Goal: Information Seeking & Learning: Learn about a topic

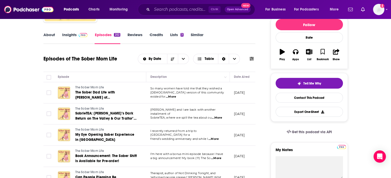
scroll to position [66, 0]
click at [218, 116] on span "...More" at bounding box center [217, 118] width 10 height 4
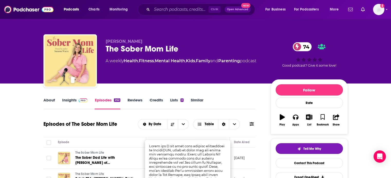
scroll to position [31, 0]
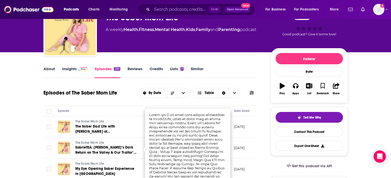
click at [53, 69] on link "About" at bounding box center [49, 73] width 12 height 12
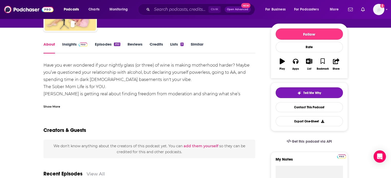
scroll to position [38, 0]
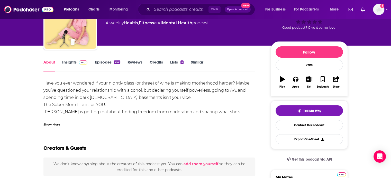
click at [108, 65] on link "Episodes 252" at bounding box center [106, 66] width 25 height 12
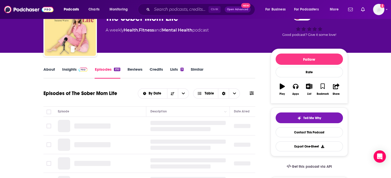
scroll to position [55, 0]
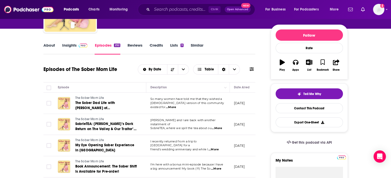
click at [73, 45] on link "Insights" at bounding box center [74, 49] width 25 height 12
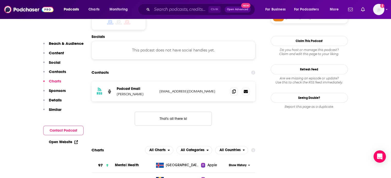
scroll to position [443, 0]
drag, startPoint x: 205, startPoint y: 65, endPoint x: 158, endPoint y: 62, distance: 47.7
click at [158, 82] on div "RSS Podcast Email suzanne mykindofsweet@gmail.com mykindofsweet@gmail.com" at bounding box center [173, 92] width 164 height 20
click at [185, 89] on p "mykindofsweet@gmail.com" at bounding box center [192, 91] width 67 height 4
click at [231, 88] on span at bounding box center [234, 92] width 8 height 8
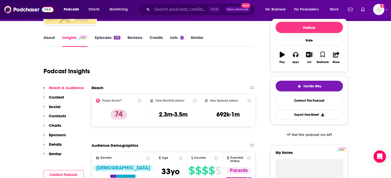
scroll to position [63, 0]
click at [197, 38] on link "Similar" at bounding box center [197, 41] width 13 height 12
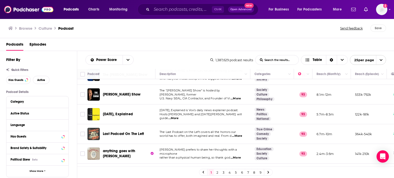
scroll to position [344, 0]
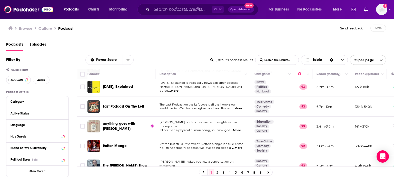
click at [241, 129] on span "...More" at bounding box center [236, 131] width 10 height 4
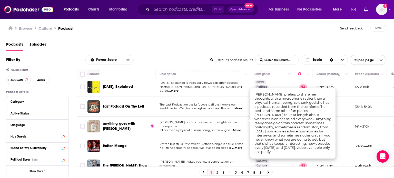
click at [241, 129] on span "...More" at bounding box center [236, 131] width 10 height 4
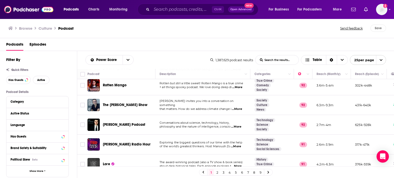
scroll to position [407, 0]
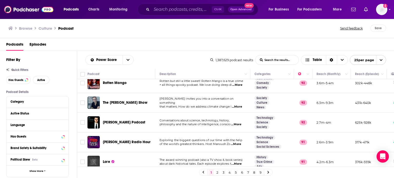
click at [217, 171] on link "2" at bounding box center [217, 173] width 5 height 6
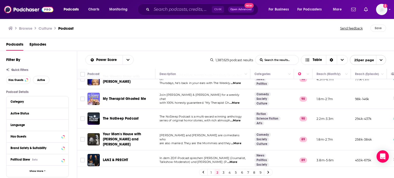
scroll to position [233, 0]
click at [240, 101] on span "...More" at bounding box center [235, 103] width 10 height 4
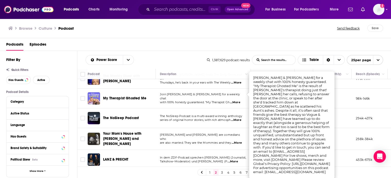
click at [240, 101] on span "...More" at bounding box center [235, 103] width 10 height 4
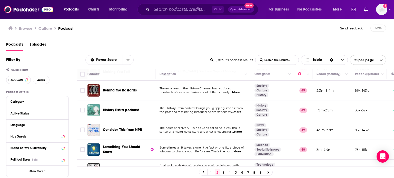
scroll to position [408, 0]
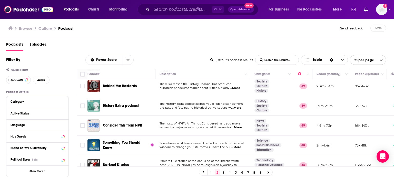
click at [225, 172] on link "3" at bounding box center [223, 173] width 5 height 6
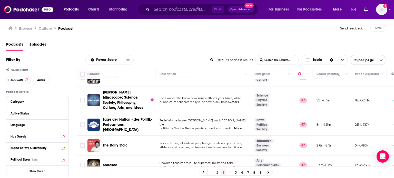
scroll to position [414, 0]
click at [228, 174] on link "4" at bounding box center [229, 173] width 5 height 6
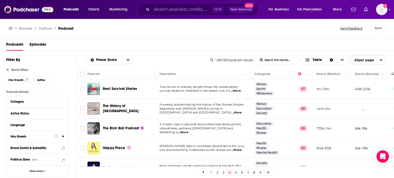
click at [64, 137] on icon at bounding box center [63, 136] width 2 height 1
click at [48, 148] on span "All" at bounding box center [35, 146] width 48 height 7
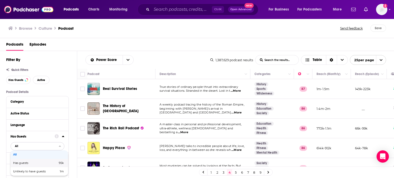
click at [45, 161] on div "Has guests 95k" at bounding box center [40, 163] width 58 height 8
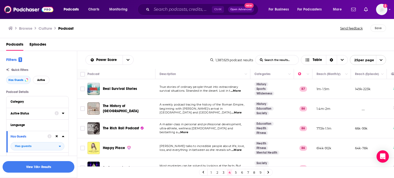
click at [63, 114] on icon at bounding box center [63, 113] width 2 height 1
click at [58, 123] on span "All" at bounding box center [35, 123] width 48 height 7
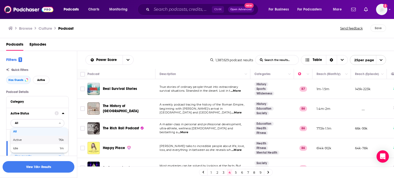
click at [56, 137] on div "Active 76k" at bounding box center [40, 140] width 58 height 8
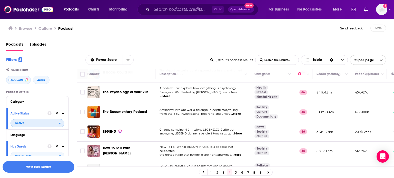
scroll to position [155, 0]
click at [171, 95] on span "...More" at bounding box center [165, 96] width 10 height 4
click at [156, 58] on div "Power Score List Search Input Search the results... Table" at bounding box center [148, 60] width 125 height 10
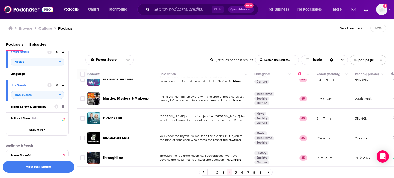
scroll to position [80, 0]
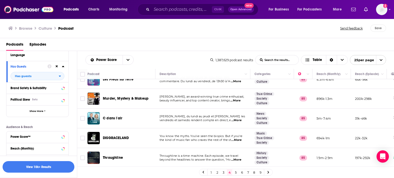
click at [235, 172] on link "5" at bounding box center [235, 173] width 5 height 6
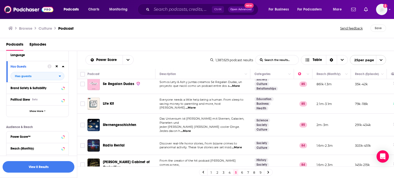
scroll to position [191, 0]
click at [196, 106] on span "...More" at bounding box center [191, 108] width 10 height 4
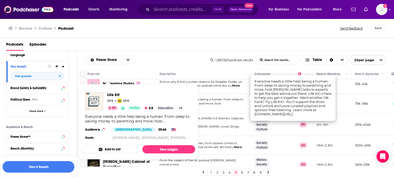
click at [106, 97] on div "Life Kit NPR NPR 85 Active 4.5 Education + 9" at bounding box center [134, 101] width 99 height 18
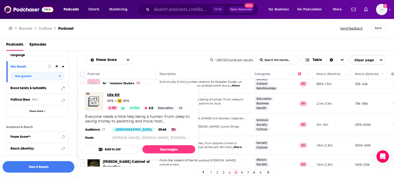
click at [110, 95] on span "Life Kit" at bounding box center [145, 94] width 77 height 5
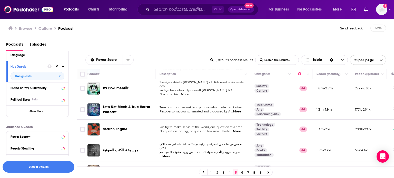
scroll to position [392, 0]
click at [239, 109] on span "...More" at bounding box center [236, 111] width 10 height 4
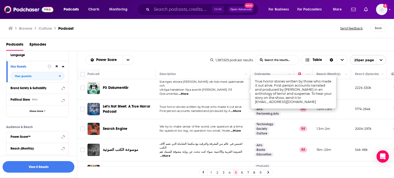
scroll to position [406, 0]
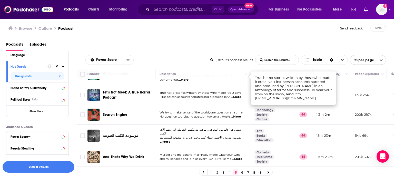
click at [242, 173] on link "6" at bounding box center [242, 173] width 5 height 6
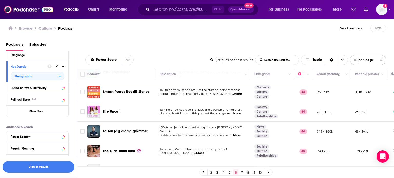
scroll to position [238, 0]
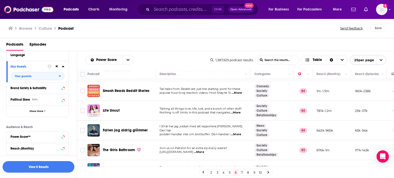
click at [236, 111] on span "...More" at bounding box center [236, 113] width 10 height 4
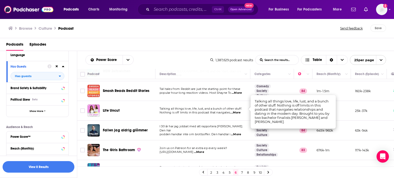
click at [236, 111] on span "...More" at bounding box center [236, 113] width 10 height 4
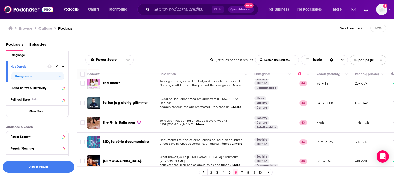
scroll to position [266, 0]
click at [204, 123] on span "...More" at bounding box center [199, 125] width 10 height 4
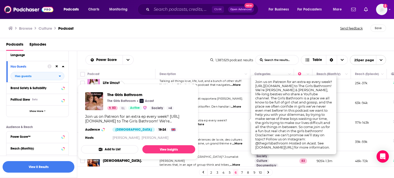
click at [119, 118] on div "Join us on Patreon for an extra ep every week!! https://www.patreon.com/TheGirl…" at bounding box center [138, 119] width 106 height 9
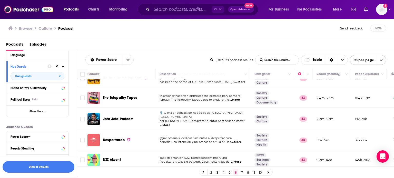
scroll to position [406, 0]
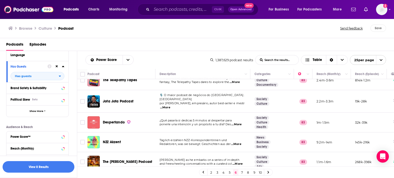
click at [241, 174] on link "7" at bounding box center [242, 173] width 5 height 6
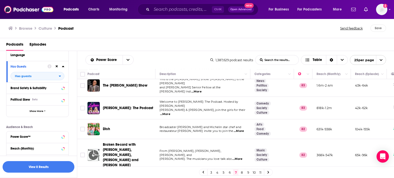
scroll to position [281, 0]
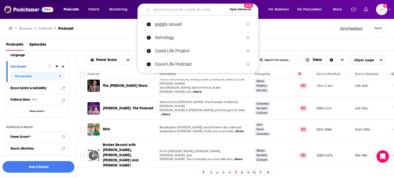
click at [158, 12] on input "Search podcasts, credits, & more..." at bounding box center [190, 9] width 76 height 8
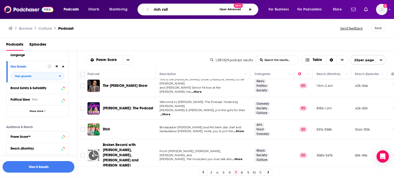
type input "rich roll"
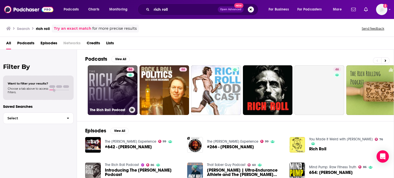
click at [119, 78] on link "86 The Rich Roll Podcast" at bounding box center [113, 90] width 50 height 50
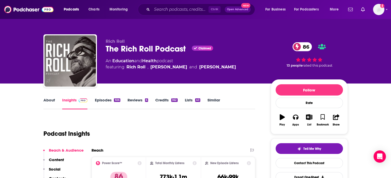
click at [151, 61] on link "Health" at bounding box center [149, 61] width 14 height 5
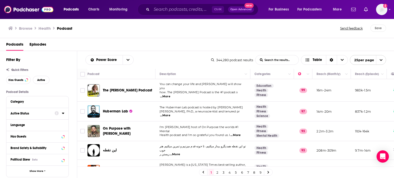
click at [63, 114] on icon at bounding box center [63, 113] width 3 height 4
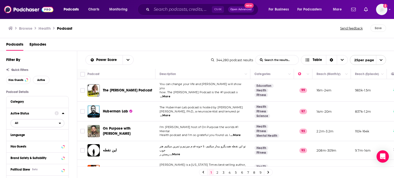
click at [48, 126] on span "All" at bounding box center [35, 123] width 48 height 7
click at [40, 141] on span "42k" at bounding box center [52, 140] width 24 height 3
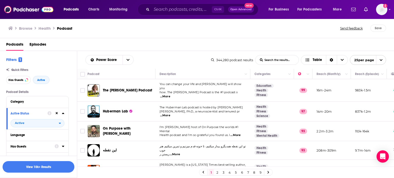
click at [64, 146] on icon at bounding box center [63, 147] width 3 height 4
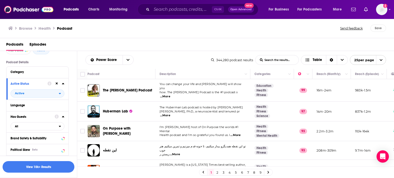
scroll to position [31, 0]
click at [59, 127] on span "All" at bounding box center [35, 125] width 48 height 7
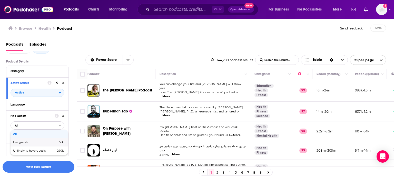
click at [57, 144] on span "55k" at bounding box center [59, 142] width 7 height 3
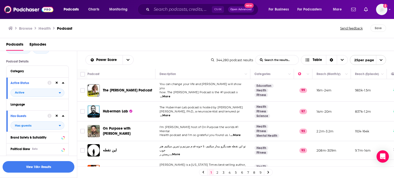
click at [210, 39] on div "Podcasts Episodes" at bounding box center [197, 44] width 395 height 13
click at [54, 167] on button "View 10k+ Results" at bounding box center [39, 168] width 72 height 12
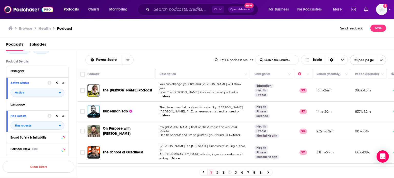
click at [171, 114] on span "...More" at bounding box center [165, 116] width 10 height 4
click at [198, 60] on div "Power Score List Search Input Search the results... Table" at bounding box center [151, 60] width 130 height 10
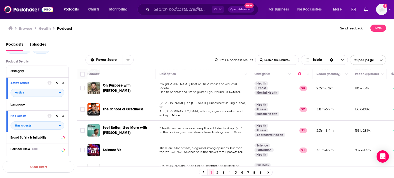
scroll to position [51, 0]
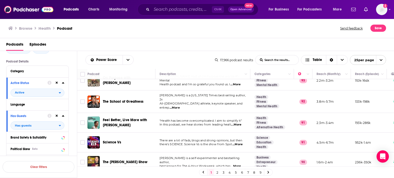
click at [238, 123] on span "...More" at bounding box center [236, 125] width 10 height 4
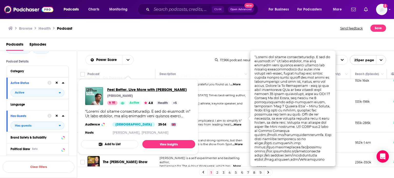
click at [125, 92] on span "Feel Better, Live More with Dr Rangan Chatterjee" at bounding box center [147, 89] width 80 height 5
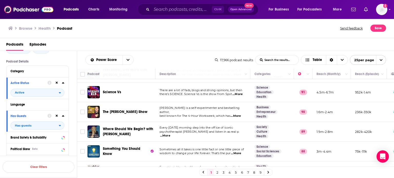
scroll to position [110, 0]
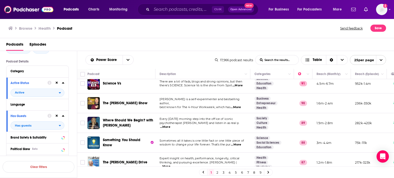
click at [171, 125] on span "...More" at bounding box center [165, 127] width 10 height 4
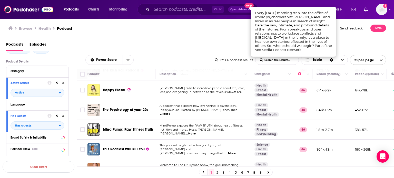
scroll to position [222, 0]
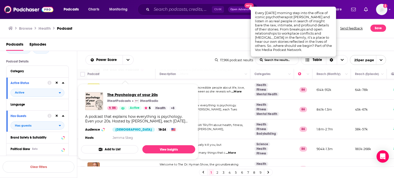
click at [130, 95] on span "The Psychology of your 20s" at bounding box center [141, 94] width 69 height 5
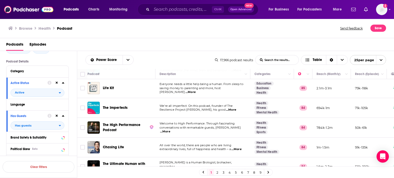
scroll to position [407, 0]
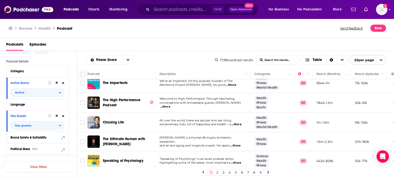
click at [218, 172] on link "2" at bounding box center [217, 173] width 5 height 6
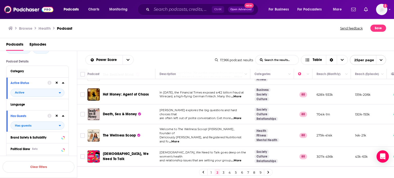
scroll to position [166, 0]
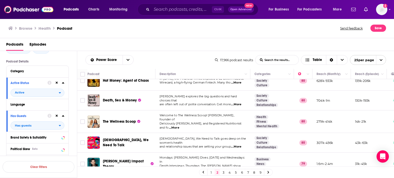
click at [179, 126] on span "...More" at bounding box center [174, 128] width 10 height 4
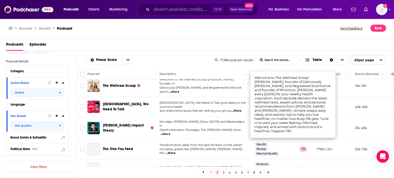
scroll to position [205, 0]
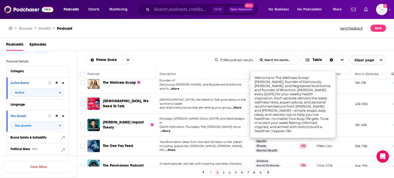
click at [242, 106] on span "...More" at bounding box center [236, 108] width 10 height 4
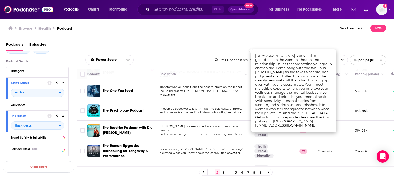
scroll to position [262, 0]
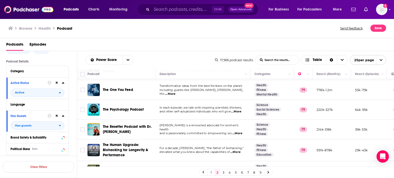
click at [237, 132] on span "...More" at bounding box center [237, 134] width 10 height 4
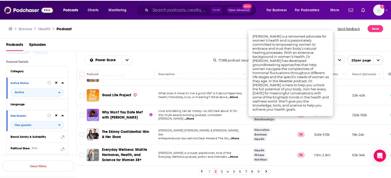
scroll to position [368, 0]
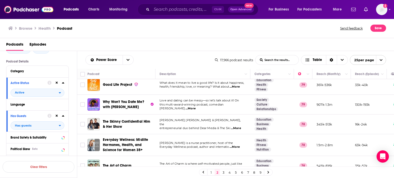
click at [239, 127] on span "...More" at bounding box center [236, 129] width 10 height 4
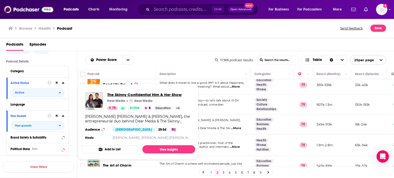
click at [131, 95] on span "The Skinny Confidential Him & Her Show" at bounding box center [144, 94] width 74 height 5
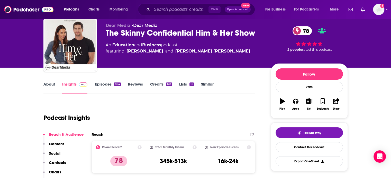
scroll to position [16, 0]
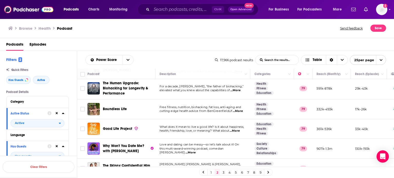
scroll to position [348, 0]
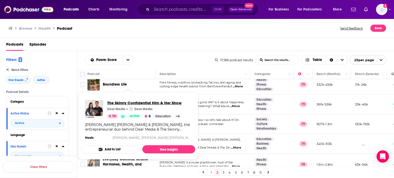
click at [179, 103] on span "The Skinny Confidential Him & Her Show" at bounding box center [144, 103] width 74 height 5
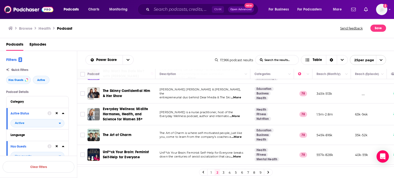
scroll to position [412, 0]
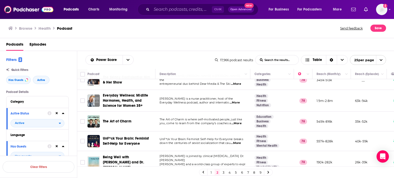
click at [239, 141] on span "...More" at bounding box center [236, 143] width 10 height 4
click at [222, 173] on link "3" at bounding box center [223, 173] width 5 height 6
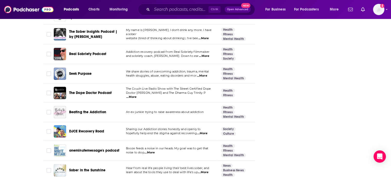
scroll to position [1725, 0]
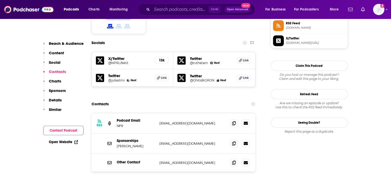
scroll to position [436, 0]
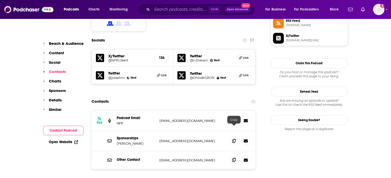
click at [234, 158] on icon at bounding box center [234, 160] width 4 height 4
click at [205, 50] on div "Twitter @ruthetam Host Link" at bounding box center [214, 58] width 82 height 17
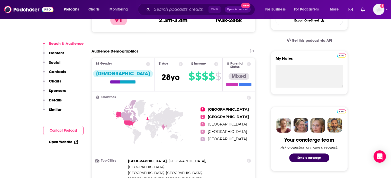
scroll to position [157, 0]
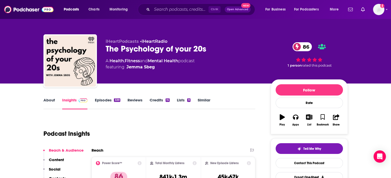
click at [106, 101] on link "Episodes 339" at bounding box center [106, 104] width 25 height 12
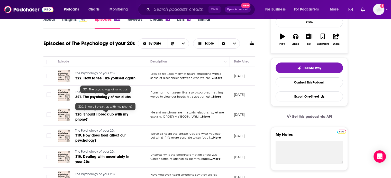
scroll to position [81, 0]
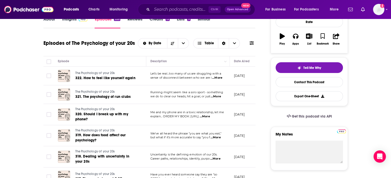
click at [218, 96] on span "...More" at bounding box center [216, 97] width 10 height 4
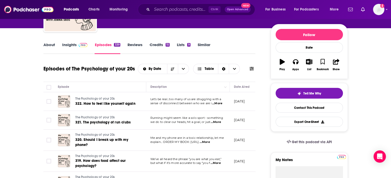
scroll to position [55, 0]
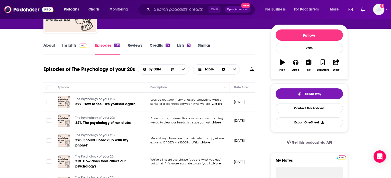
click at [72, 48] on link "Insights" at bounding box center [74, 49] width 25 height 12
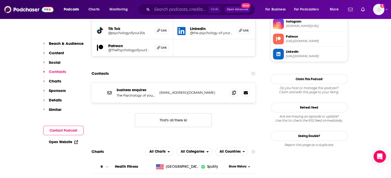
scroll to position [480, 0]
click at [234, 90] on icon at bounding box center [234, 92] width 4 height 4
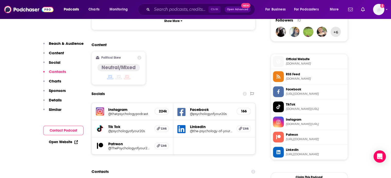
scroll to position [382, 0]
click at [124, 112] on h5 "@thatpsychologypodcast" at bounding box center [129, 114] width 42 height 4
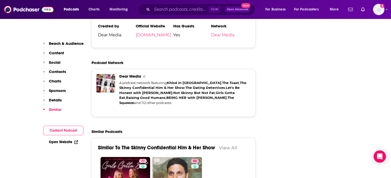
scroll to position [1093, 0]
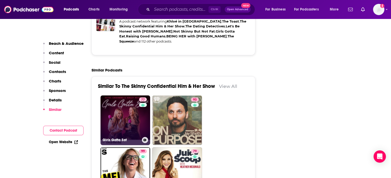
click at [127, 96] on link "77 Girls Gotta Eat" at bounding box center [125, 121] width 50 height 50
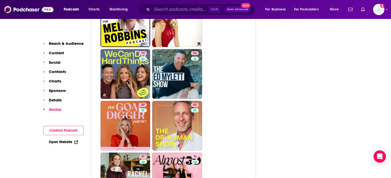
scroll to position [1243, 0]
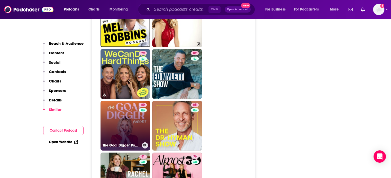
click at [127, 101] on link "80 The Goal Digger Podcast | Top Business and Marketing Podcast for Creatives, …" at bounding box center [125, 126] width 50 height 50
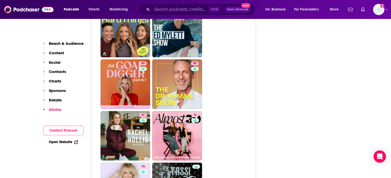
scroll to position [1285, 0]
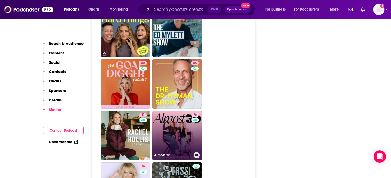
click at [177, 111] on link "76 Almost 30" at bounding box center [177, 136] width 50 height 50
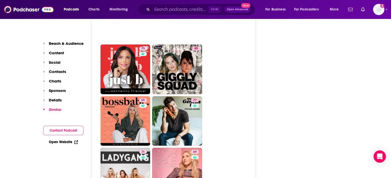
scroll to position [1507, 0]
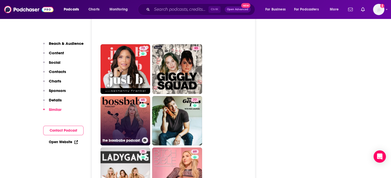
click at [125, 96] on link "65 the bossbabe podcast" at bounding box center [125, 121] width 50 height 50
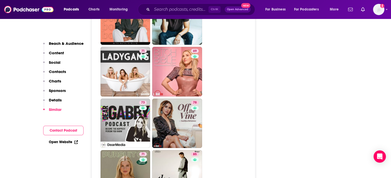
scroll to position [1608, 0]
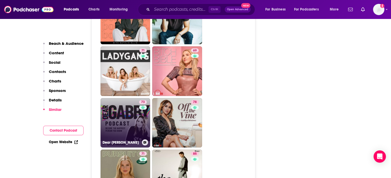
click at [113, 98] on link "73 Dear Gabby" at bounding box center [125, 123] width 50 height 50
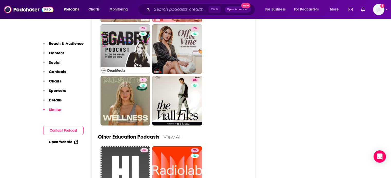
scroll to position [1682, 0]
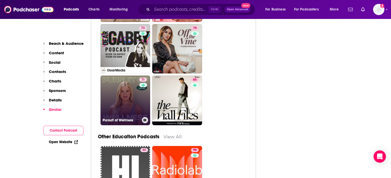
click at [127, 76] on link "71 Pursuit of Wellness" at bounding box center [125, 101] width 50 height 50
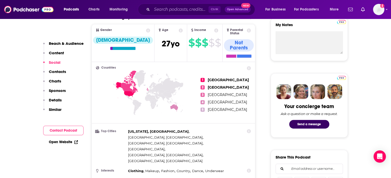
scroll to position [0, 0]
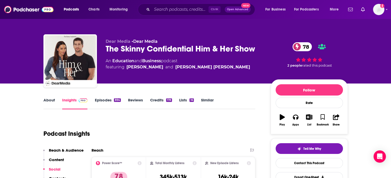
click at [102, 98] on link "Episodes 894" at bounding box center [107, 104] width 26 height 12
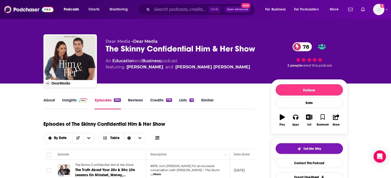
click at [67, 99] on link "Insights" at bounding box center [74, 104] width 25 height 12
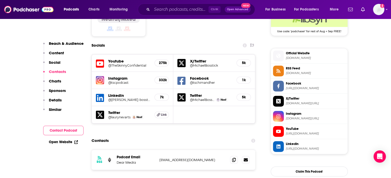
scroll to position [443, 0]
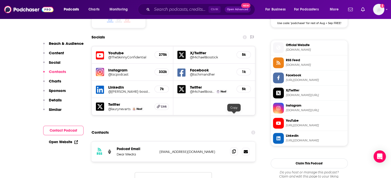
click at [234, 150] on icon at bounding box center [234, 152] width 4 height 4
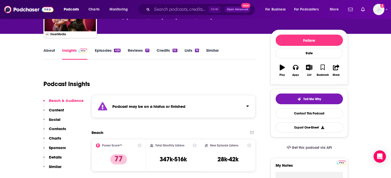
scroll to position [78, 0]
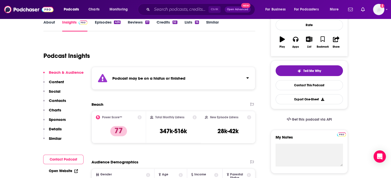
click at [241, 78] on div "Podcast may be on a hiatus or finished" at bounding box center [173, 78] width 164 height 23
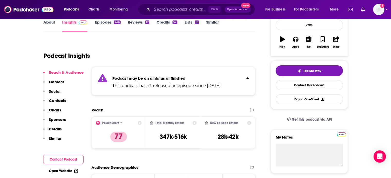
click at [241, 78] on div "Podcast may be on a hiatus or finished This podcast hasn't released an episode …" at bounding box center [173, 81] width 164 height 29
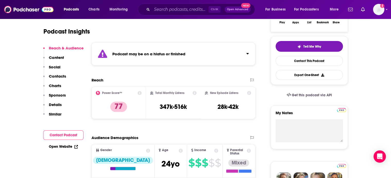
scroll to position [52, 0]
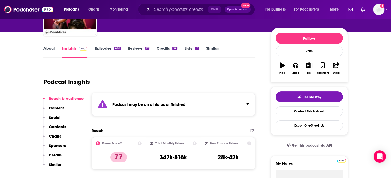
click at [106, 46] on link "Episodes 426" at bounding box center [107, 52] width 26 height 12
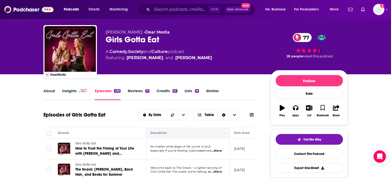
scroll to position [9, 0]
click at [71, 91] on link "Insights" at bounding box center [74, 95] width 25 height 12
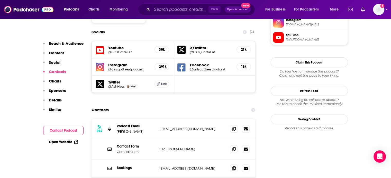
scroll to position [498, 0]
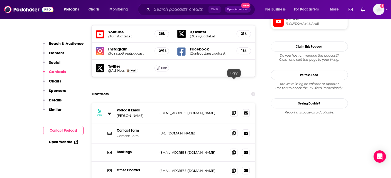
click at [235, 109] on span at bounding box center [234, 113] width 8 height 8
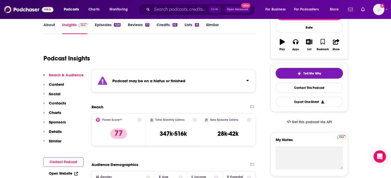
scroll to position [0, 0]
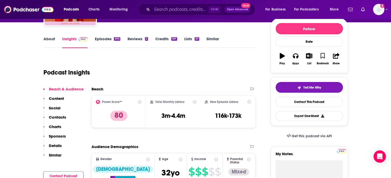
scroll to position [25, 0]
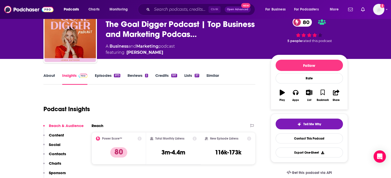
click at [107, 78] on link "Episodes 973" at bounding box center [106, 79] width 25 height 12
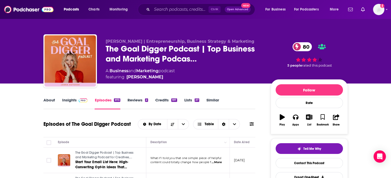
click at [47, 98] on link "About" at bounding box center [49, 104] width 12 height 12
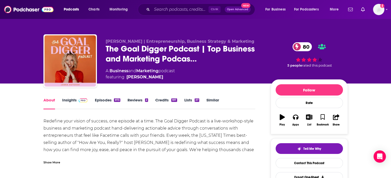
click at [45, 161] on div "Show More" at bounding box center [51, 162] width 17 height 5
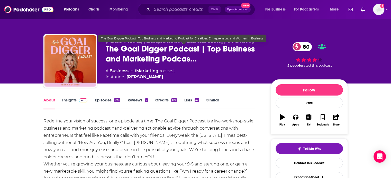
scroll to position [1, 0]
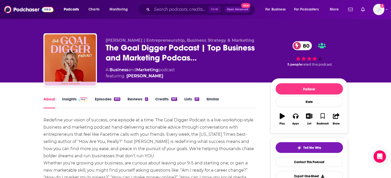
click at [75, 103] on link "Insights" at bounding box center [74, 103] width 25 height 12
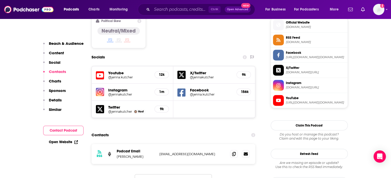
scroll to position [419, 0]
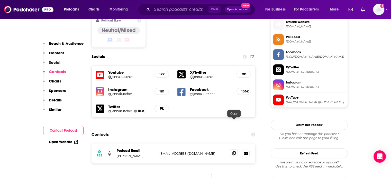
click at [235, 150] on span at bounding box center [234, 154] width 8 height 8
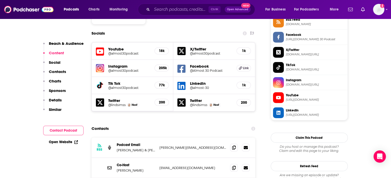
scroll to position [437, 0]
click at [230, 144] on span at bounding box center [234, 148] width 8 height 8
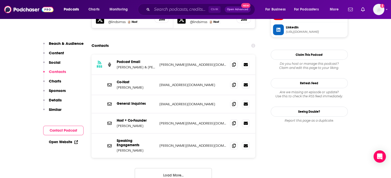
scroll to position [523, 0]
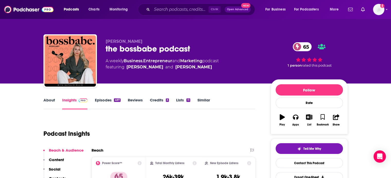
click at [108, 100] on link "Episodes 497" at bounding box center [107, 104] width 26 height 12
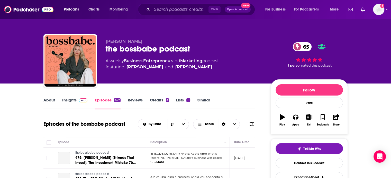
scroll to position [114, 0]
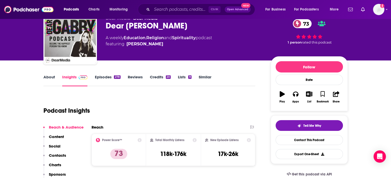
scroll to position [48, 0]
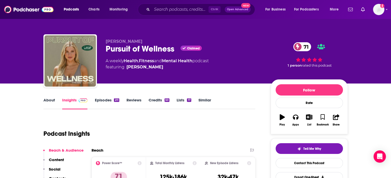
click at [109, 105] on link "Episodes 211" at bounding box center [106, 104] width 24 height 12
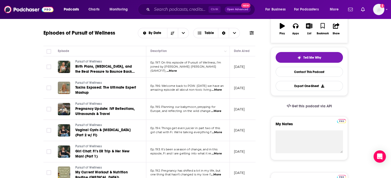
scroll to position [96, 0]
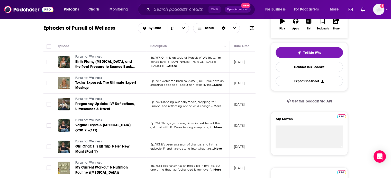
drag, startPoint x: 219, startPoint y: 86, endPoint x: 215, endPoint y: 84, distance: 4.1
click at [215, 84] on span "...More" at bounding box center [216, 85] width 10 height 4
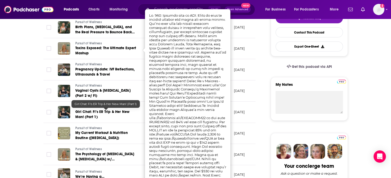
scroll to position [131, 0]
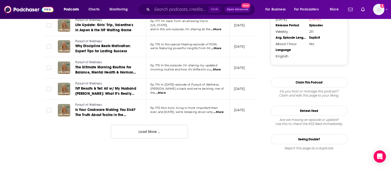
scroll to position [555, 0]
click at [141, 134] on button "Load More ..." at bounding box center [149, 132] width 77 height 14
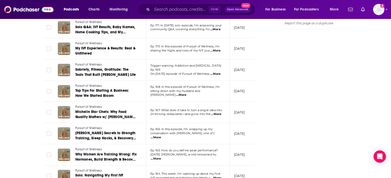
scroll to position [680, 0]
